Goal: Information Seeking & Learning: Check status

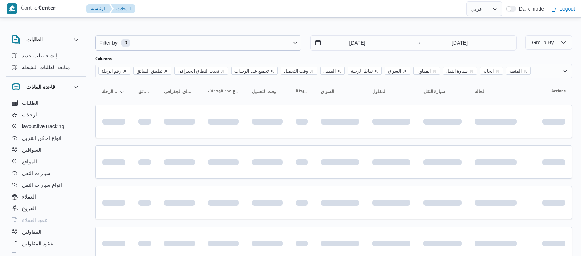
select select "ar"
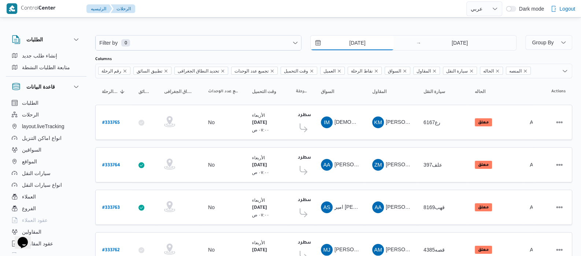
click at [342, 42] on input "[DATE]" at bounding box center [352, 43] width 83 height 15
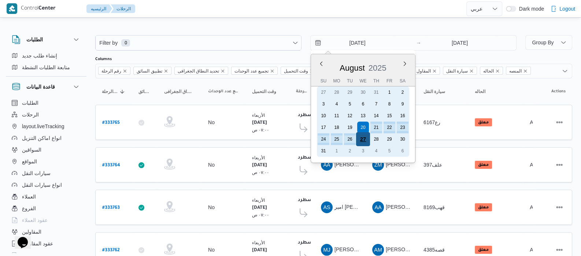
click at [363, 142] on div "27" at bounding box center [363, 139] width 14 height 14
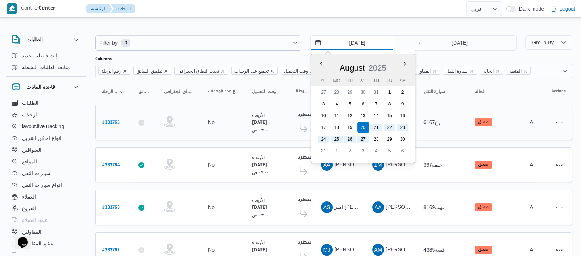
type input "[DATE]"
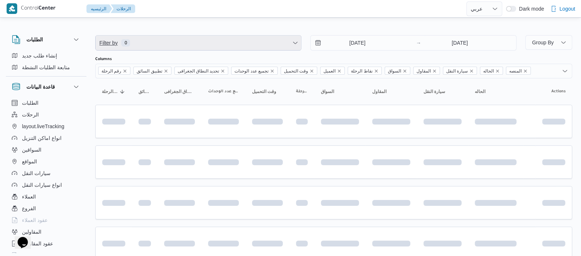
click at [152, 49] on span "Filter by 0" at bounding box center [198, 43] width 205 height 15
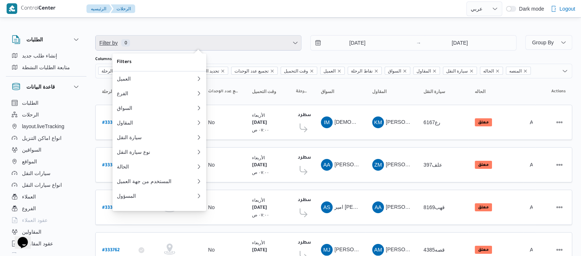
click at [152, 45] on span "Filter by 0" at bounding box center [198, 43] width 205 height 15
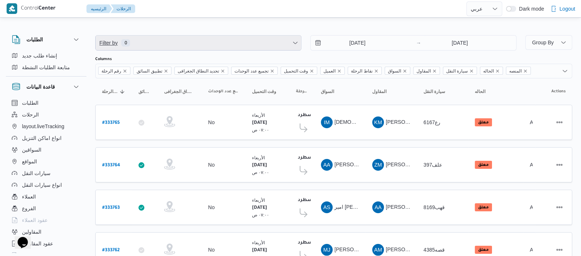
click at [149, 37] on span "Filter by 0" at bounding box center [198, 43] width 205 height 15
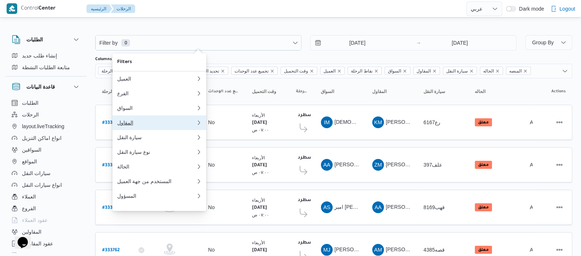
click at [138, 126] on div "المقاول" at bounding box center [156, 123] width 79 height 6
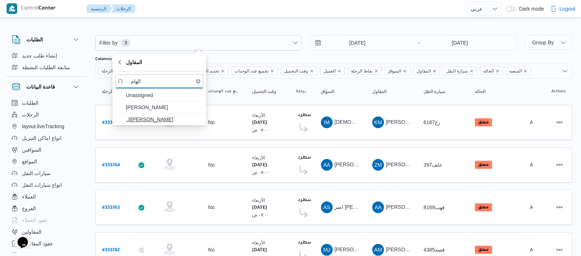
type input "الهام"
click at [172, 124] on span "ال[PERSON_NAME]" at bounding box center [159, 120] width 88 height 12
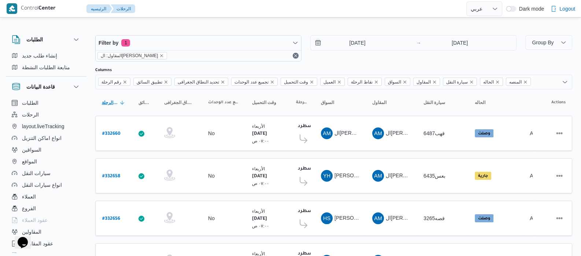
click at [106, 97] on span "رقم الرحلة Click to sort in ascending order" at bounding box center [113, 103] width 29 height 12
click at [160, 56] on icon "remove selected entity" at bounding box center [161, 55] width 4 height 4
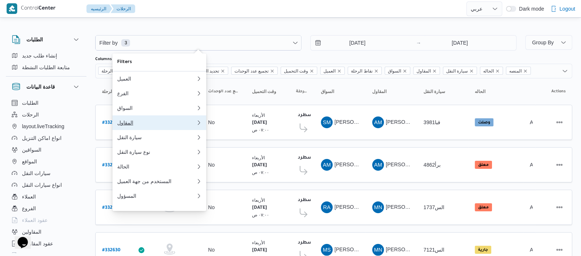
click at [147, 126] on div "المقاول" at bounding box center [155, 123] width 76 height 6
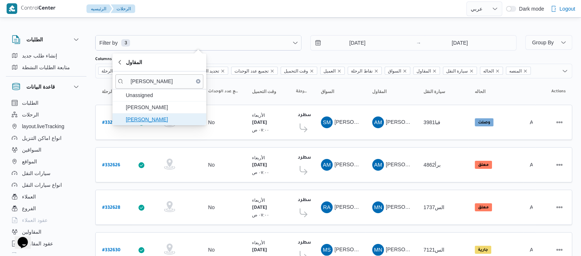
click at [153, 120] on span "[PERSON_NAME]" at bounding box center [164, 119] width 76 height 9
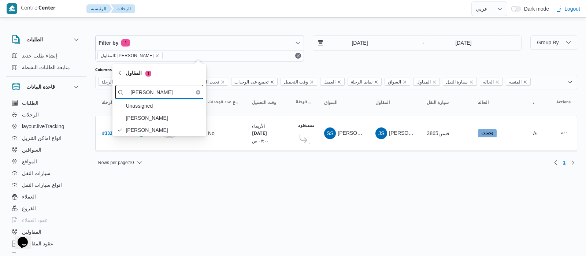
click at [173, 95] on input "[PERSON_NAME]" at bounding box center [159, 92] width 88 height 14
type input "ج"
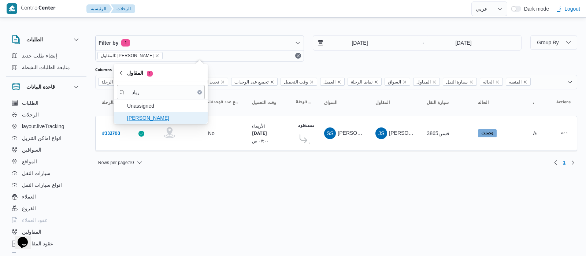
click at [159, 117] on span "[PERSON_NAME]" at bounding box center [165, 118] width 76 height 9
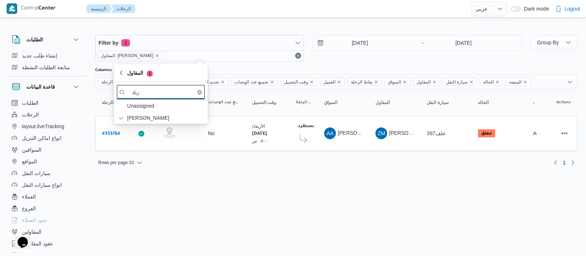
click at [149, 90] on input "زياد" at bounding box center [161, 92] width 88 height 14
type input "ز"
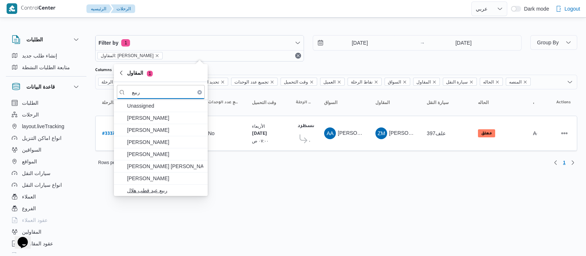
type input "ربيع"
click at [158, 193] on span "ربيع عيد قطب هلال" at bounding box center [165, 190] width 76 height 9
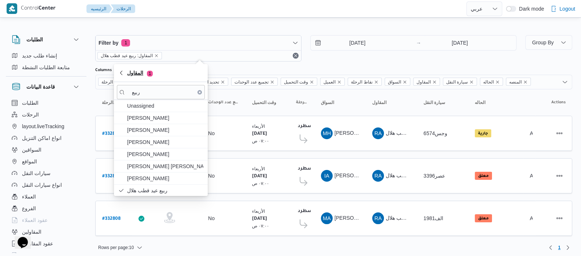
click at [152, 75] on span "1" at bounding box center [150, 74] width 6 height 6
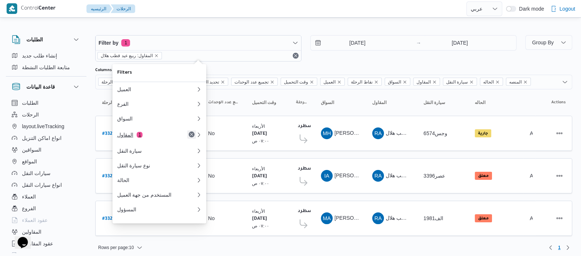
click at [192, 137] on button "Remove" at bounding box center [191, 134] width 9 height 9
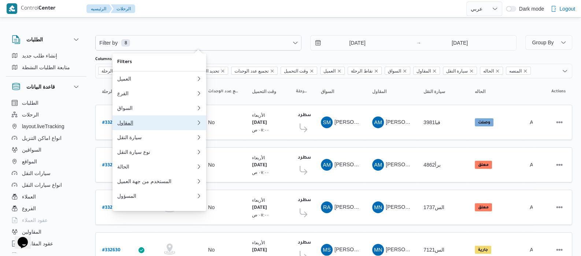
click at [124, 123] on div "المقاول" at bounding box center [155, 123] width 76 height 6
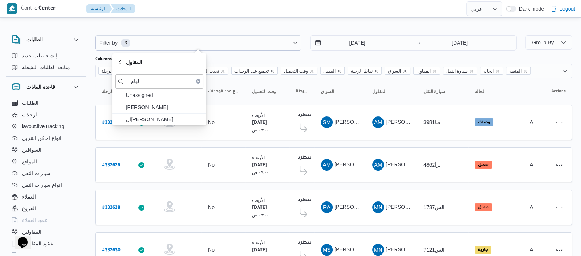
type input "الهام"
click at [131, 117] on span "ال[PERSON_NAME]" at bounding box center [164, 119] width 76 height 9
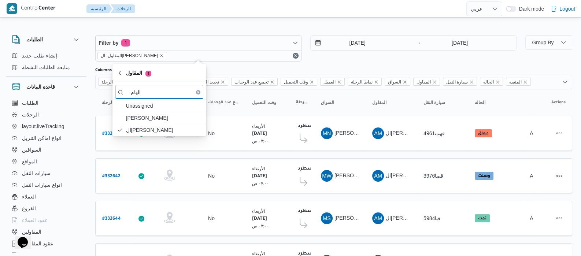
click at [87, 109] on div "الطلبات إنشاء طلب جديد متابعة الطلبات النشطة قاعدة البيانات الطلبات الرحلات lay…" at bounding box center [50, 142] width 88 height 226
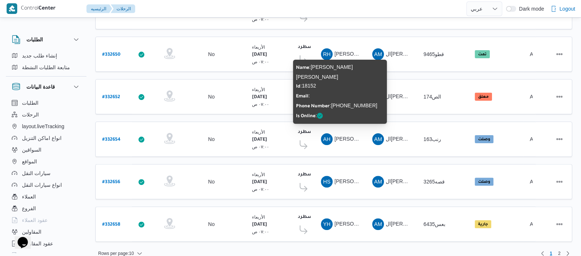
scroll to position [294, 0]
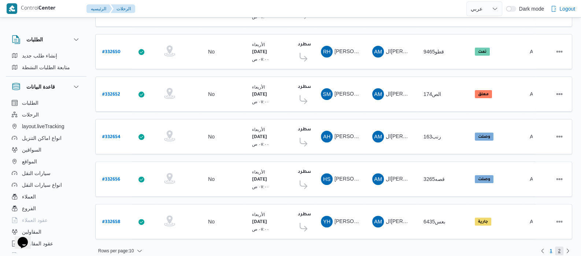
click at [559, 247] on span "2" at bounding box center [559, 251] width 3 height 9
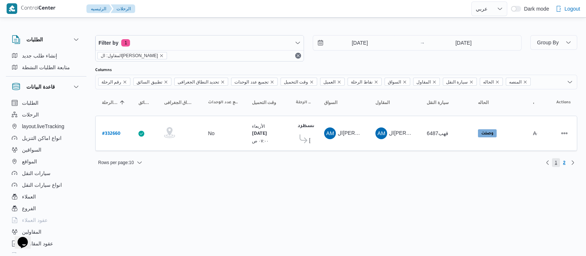
click at [555, 161] on span "1" at bounding box center [556, 162] width 8 height 9
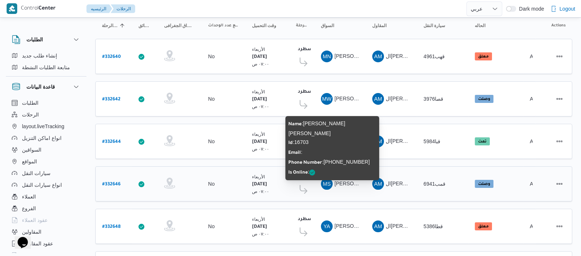
scroll to position [91, 0]
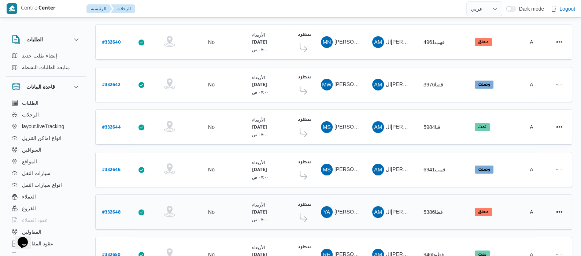
click at [115, 210] on b "# 332648" at bounding box center [111, 212] width 18 height 5
select select "ar"
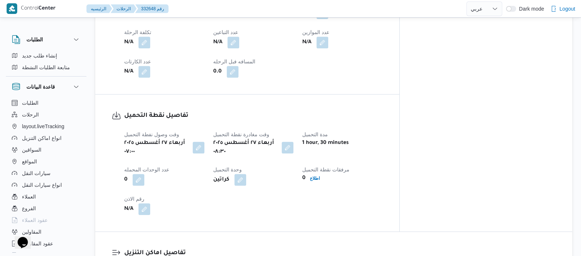
scroll to position [412, 0]
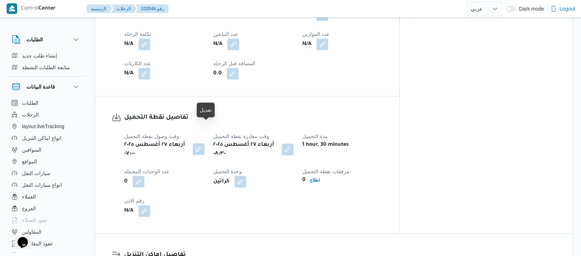
click at [204, 143] on button "button" at bounding box center [199, 149] width 12 height 12
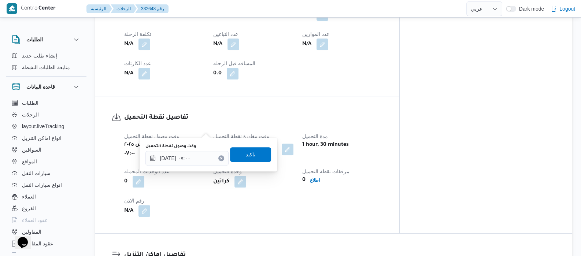
click at [220, 158] on icon "Clear input" at bounding box center [221, 158] width 3 height 3
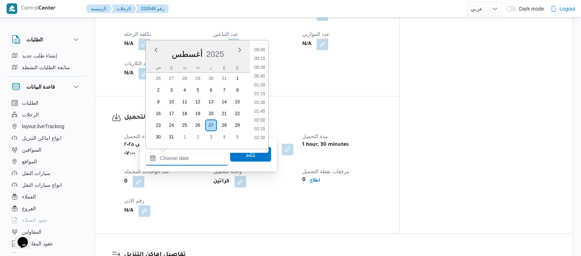
scroll to position [275, 0]
click at [242, 158] on span "تاكيد" at bounding box center [250, 154] width 41 height 15
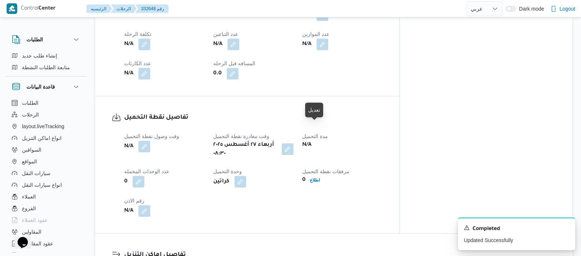
click at [293, 143] on button "button" at bounding box center [288, 149] width 12 height 12
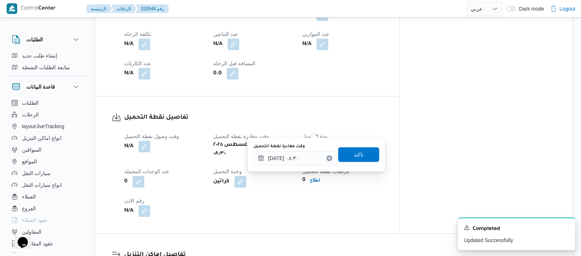
click at [328, 158] on icon "Clear input" at bounding box center [329, 158] width 2 height 2
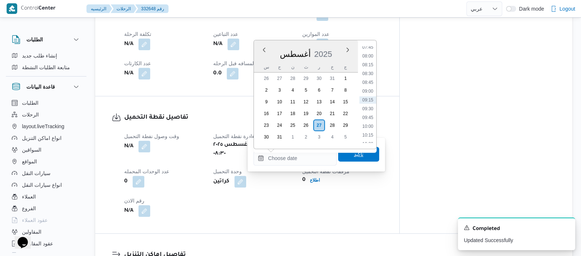
click at [342, 155] on span "تاكيد" at bounding box center [358, 154] width 41 height 15
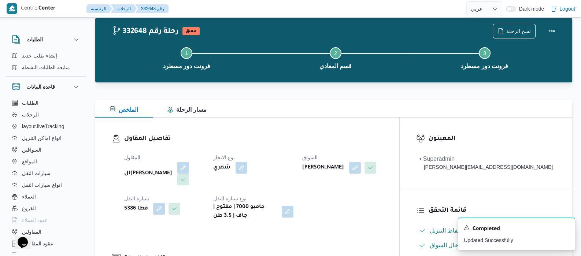
scroll to position [0, 0]
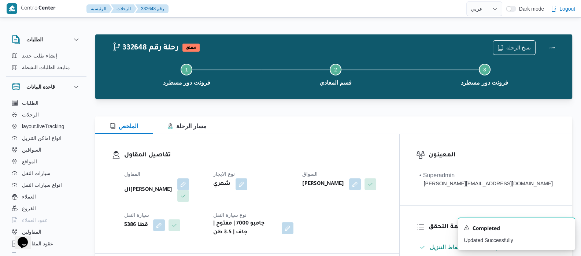
select select "ar"
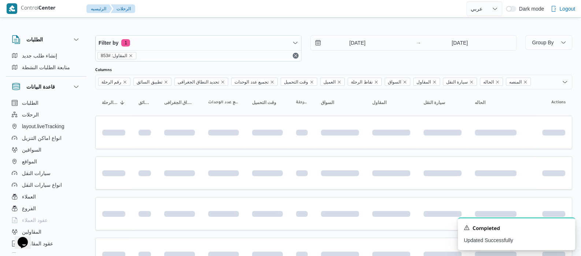
scroll to position [91, 0]
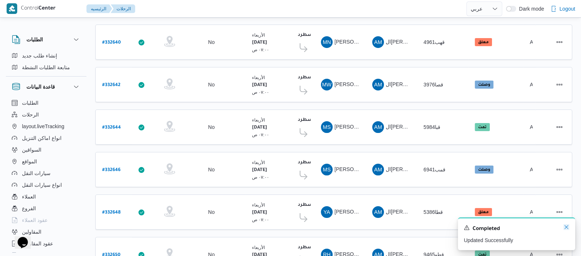
click at [564, 227] on icon "Dismiss toast" at bounding box center [566, 227] width 6 height 6
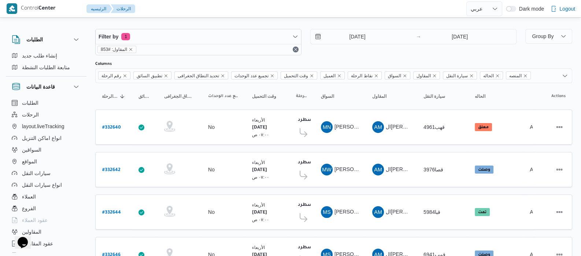
scroll to position [0, 0]
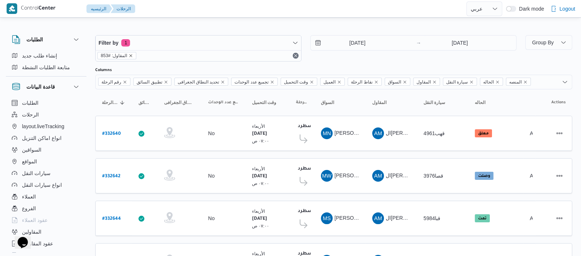
click at [130, 56] on icon "remove selected entity" at bounding box center [131, 55] width 3 height 3
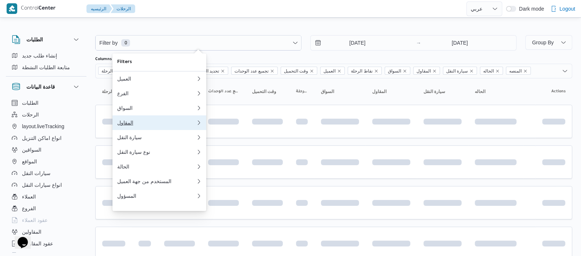
click at [123, 124] on div "المقاول" at bounding box center [155, 123] width 76 height 6
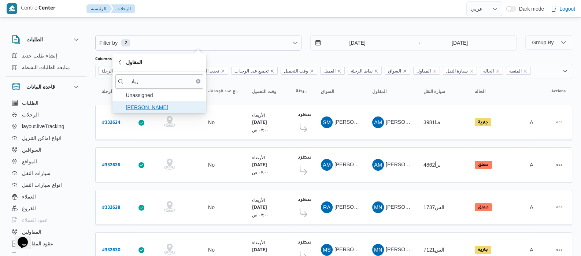
click at [161, 105] on span "[PERSON_NAME]" at bounding box center [164, 107] width 76 height 9
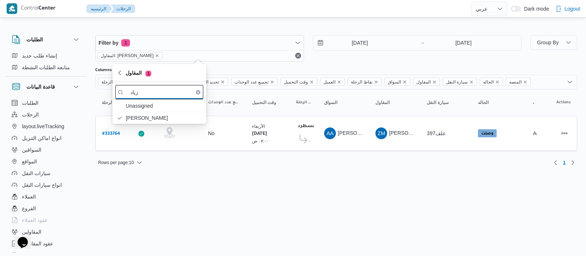
click at [179, 98] on input "زياد" at bounding box center [159, 92] width 88 height 14
type input "ز"
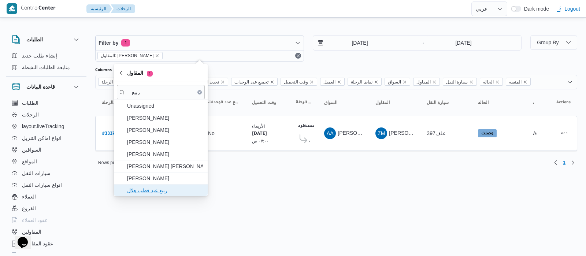
click at [174, 189] on span "ربيع عيد قطب هلال" at bounding box center [165, 190] width 76 height 9
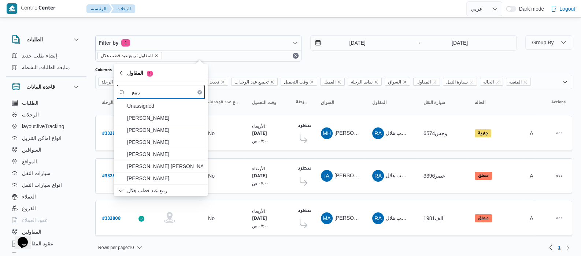
click at [169, 92] on input "ربيع" at bounding box center [161, 92] width 88 height 14
type input "ر"
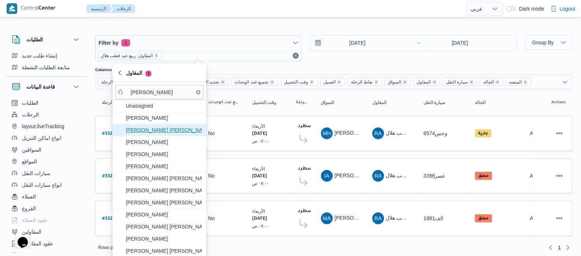
click at [159, 129] on span "[PERSON_NAME] [PERSON_NAME]" at bounding box center [164, 130] width 76 height 9
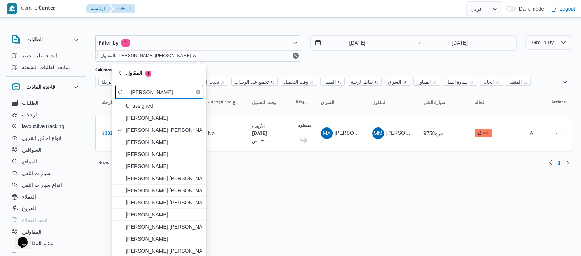
click at [173, 93] on input "[PERSON_NAME]" at bounding box center [159, 92] width 88 height 14
type input "م"
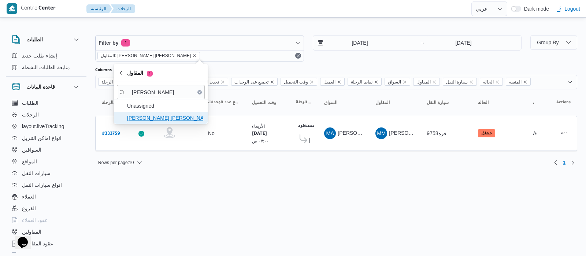
click at [166, 115] on span "[PERSON_NAME] [PERSON_NAME]" at bounding box center [165, 118] width 76 height 9
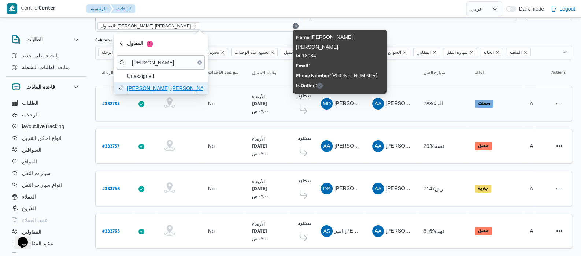
scroll to position [44, 0]
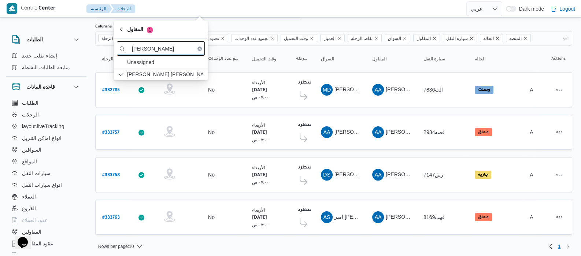
click at [178, 44] on input "[PERSON_NAME]" at bounding box center [161, 48] width 88 height 14
type input "ع"
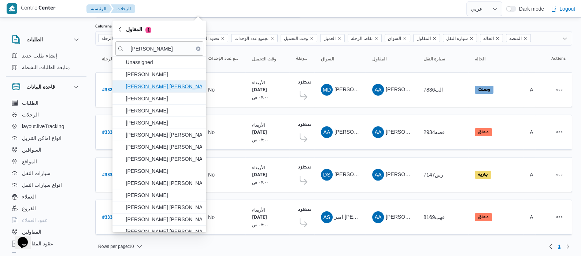
click at [148, 88] on span "[PERSON_NAME] [PERSON_NAME]" at bounding box center [164, 86] width 76 height 9
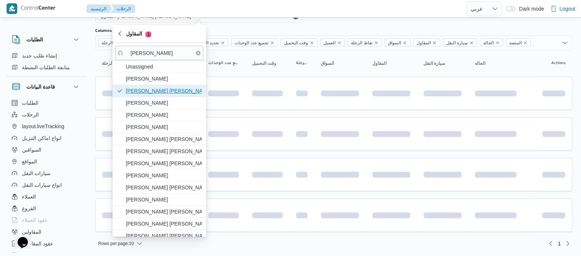
scroll to position [20, 0]
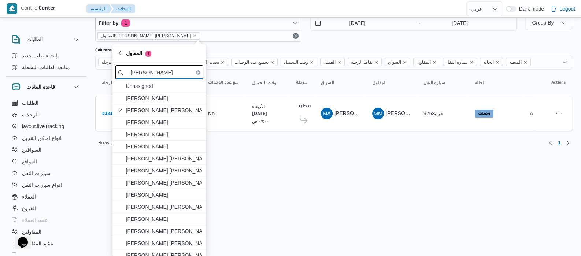
click at [167, 78] on input "[PERSON_NAME]" at bounding box center [159, 72] width 88 height 14
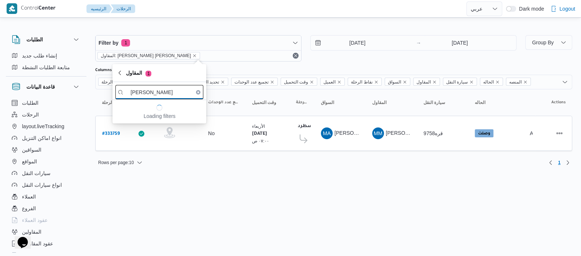
scroll to position [0, 0]
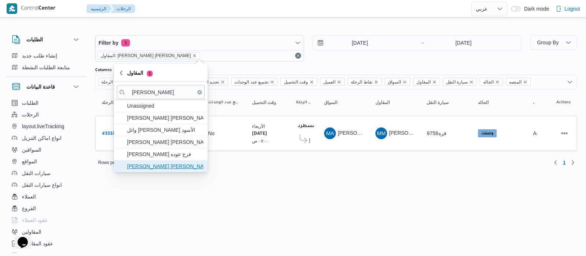
click at [179, 166] on span "[PERSON_NAME] [PERSON_NAME]" at bounding box center [165, 166] width 76 height 9
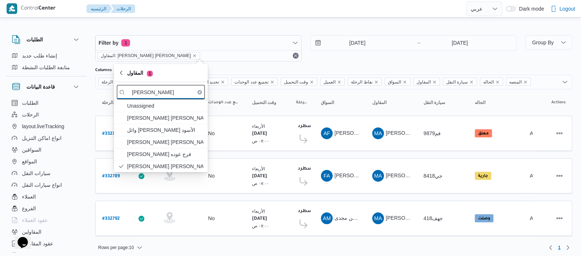
click at [182, 94] on input "[PERSON_NAME]" at bounding box center [161, 92] width 88 height 14
type input "م"
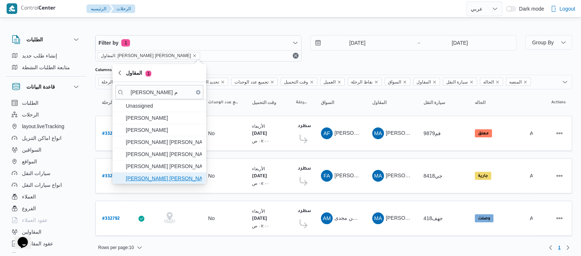
click at [167, 181] on span "[PERSON_NAME] [PERSON_NAME]" at bounding box center [164, 178] width 76 height 9
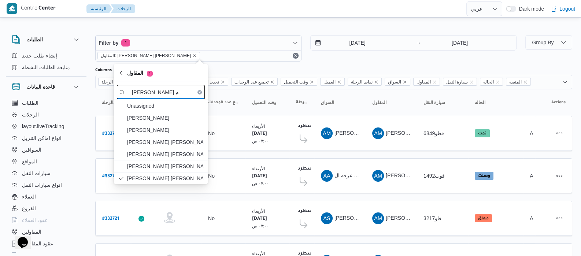
click at [174, 94] on input "[PERSON_NAME] م" at bounding box center [161, 92] width 88 height 14
type input "ع"
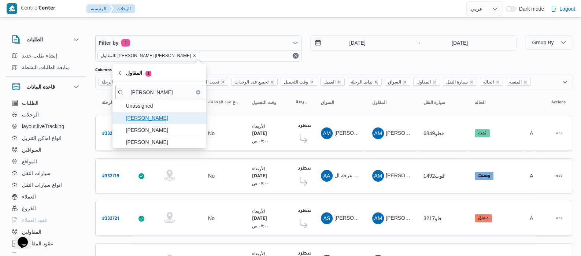
click at [174, 112] on span "[PERSON_NAME]" at bounding box center [159, 118] width 88 height 12
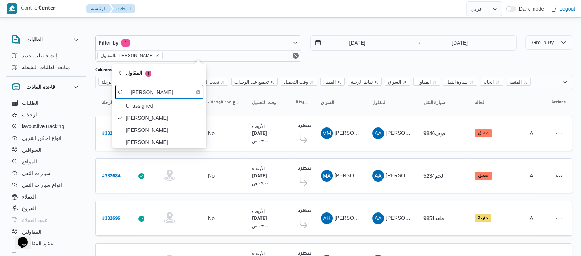
click at [177, 92] on input "[PERSON_NAME]" at bounding box center [159, 92] width 88 height 14
type input "ع"
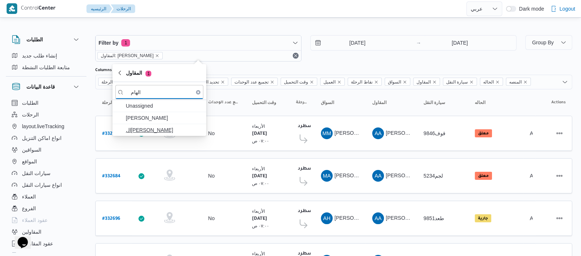
type input "الهام"
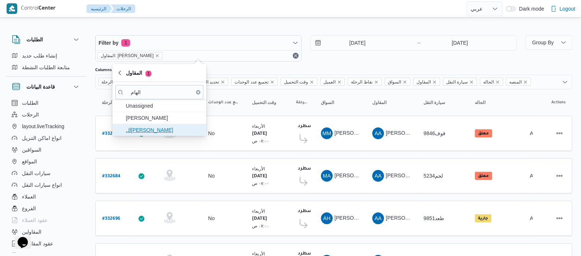
click at [161, 128] on span "ال[PERSON_NAME]" at bounding box center [164, 130] width 76 height 9
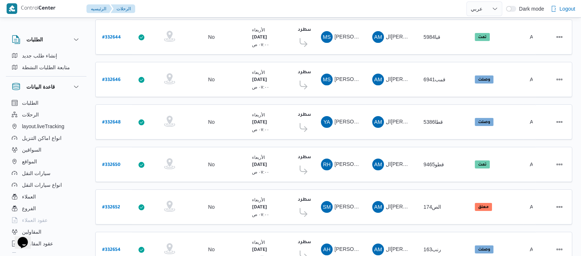
scroll to position [294, 0]
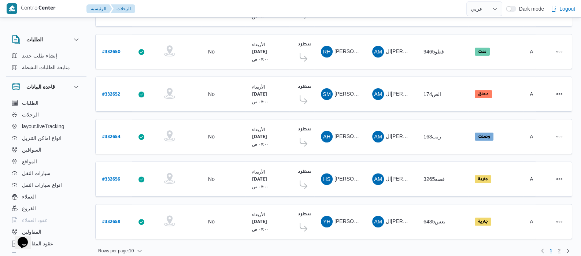
click at [560, 247] on span "2" at bounding box center [559, 251] width 8 height 9
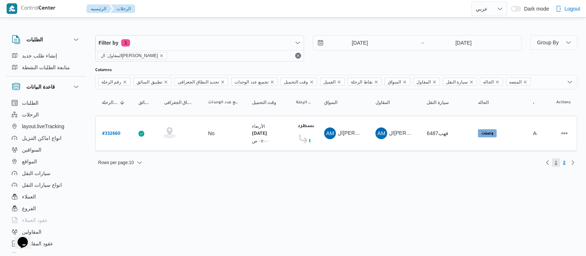
click at [555, 162] on span "1" at bounding box center [556, 162] width 8 height 9
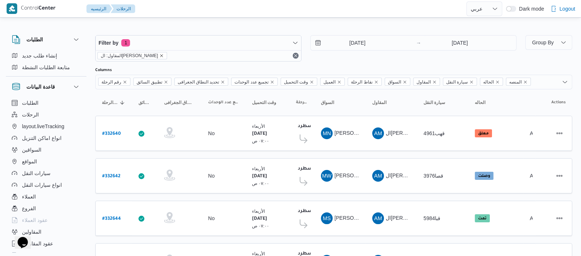
click at [161, 56] on icon "remove selected entity" at bounding box center [161, 55] width 3 height 3
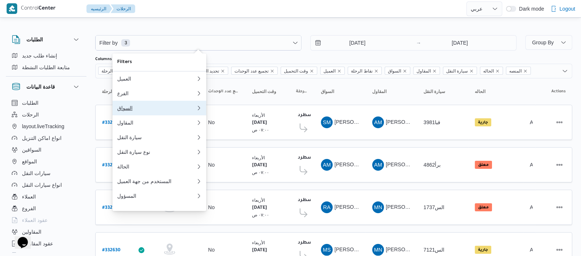
click at [132, 115] on button "السواق" at bounding box center [159, 108] width 94 height 15
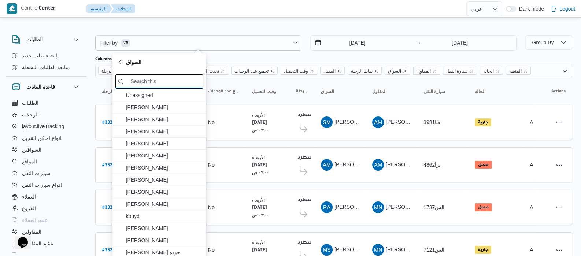
click at [141, 78] on input "search filters" at bounding box center [159, 81] width 88 height 14
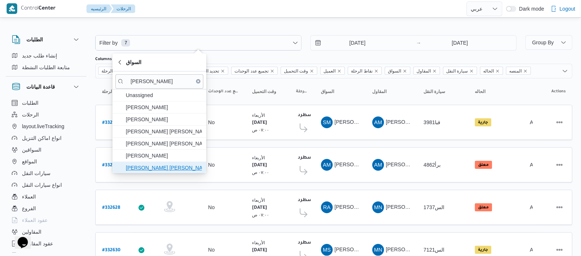
click at [159, 168] on span "[PERSON_NAME] [PERSON_NAME]" at bounding box center [164, 167] width 76 height 9
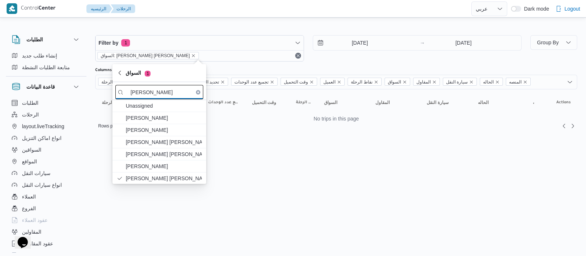
click at [176, 93] on input "[PERSON_NAME]" at bounding box center [159, 92] width 88 height 14
type input "ع"
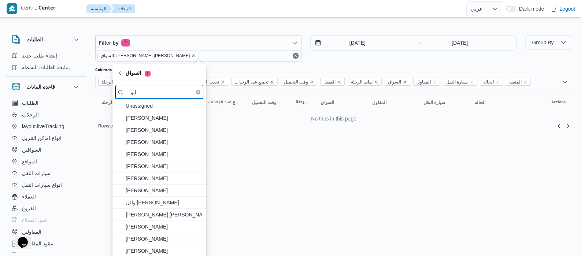
click at [178, 93] on input "ابو" at bounding box center [159, 92] width 88 height 14
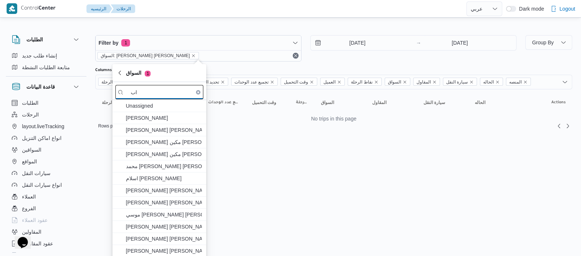
type input "ا"
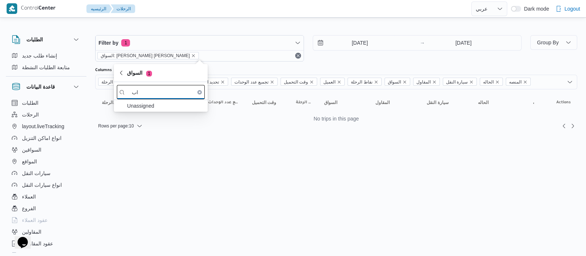
type input "ا"
type input "ج"
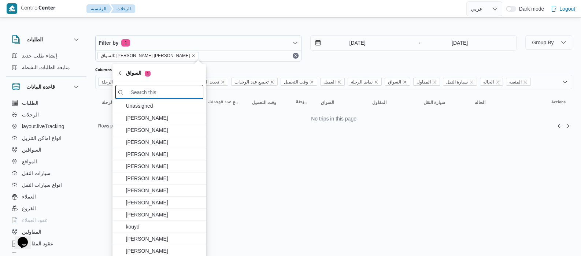
click at [163, 89] on input "search filters" at bounding box center [159, 92] width 88 height 14
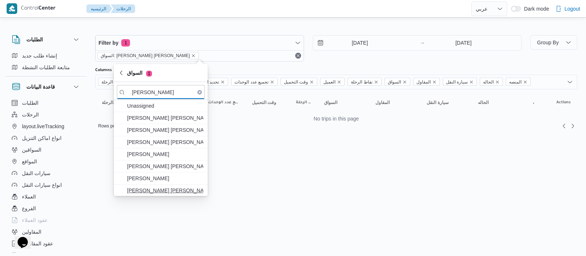
type input "[PERSON_NAME]"
click at [159, 193] on span "[PERSON_NAME] [PERSON_NAME]" at bounding box center [165, 190] width 76 height 9
